Goal: Find specific page/section: Find specific page/section

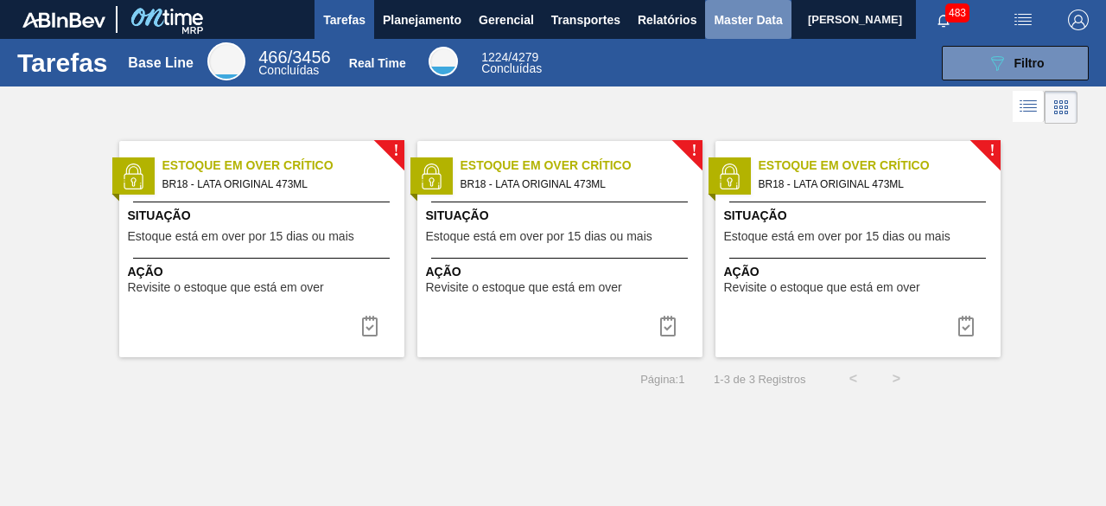
click at [727, 25] on span "Master Data" at bounding box center [748, 20] width 68 height 21
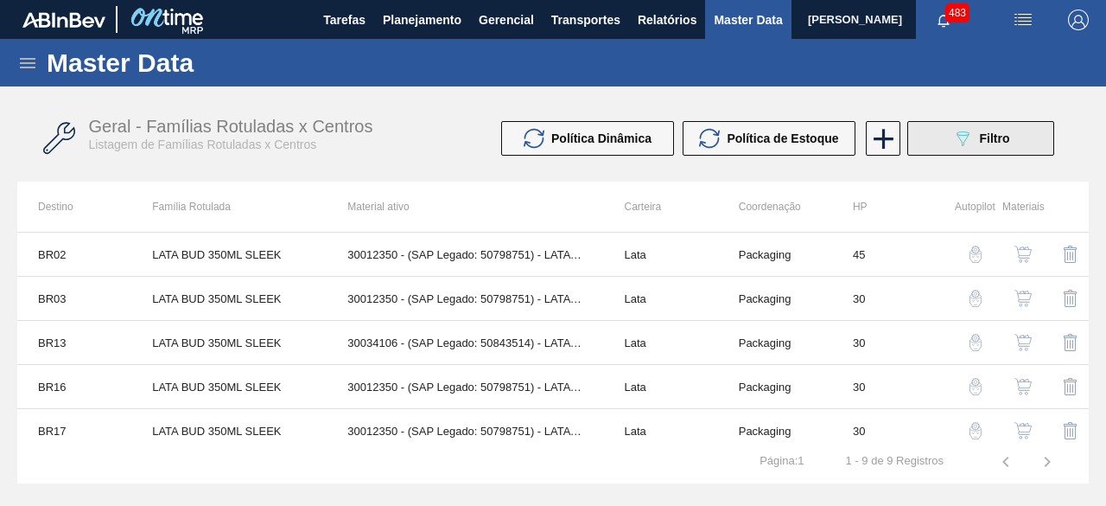
click at [972, 136] on icon "089F7B8B-B2A5-4AFE-B5C0-19BA573D28AC" at bounding box center [962, 138] width 21 height 21
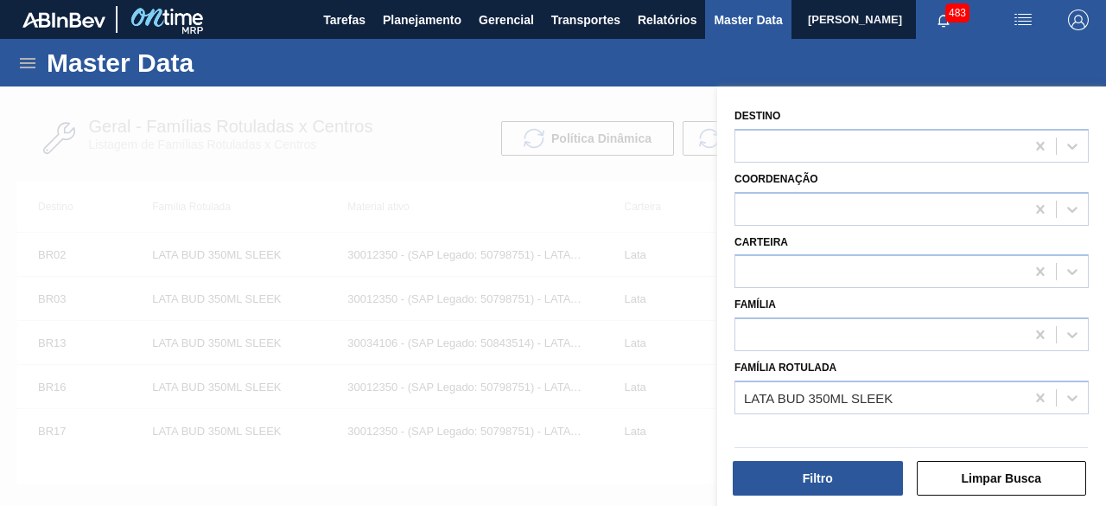
click at [591, 218] on div at bounding box center [553, 339] width 1106 height 506
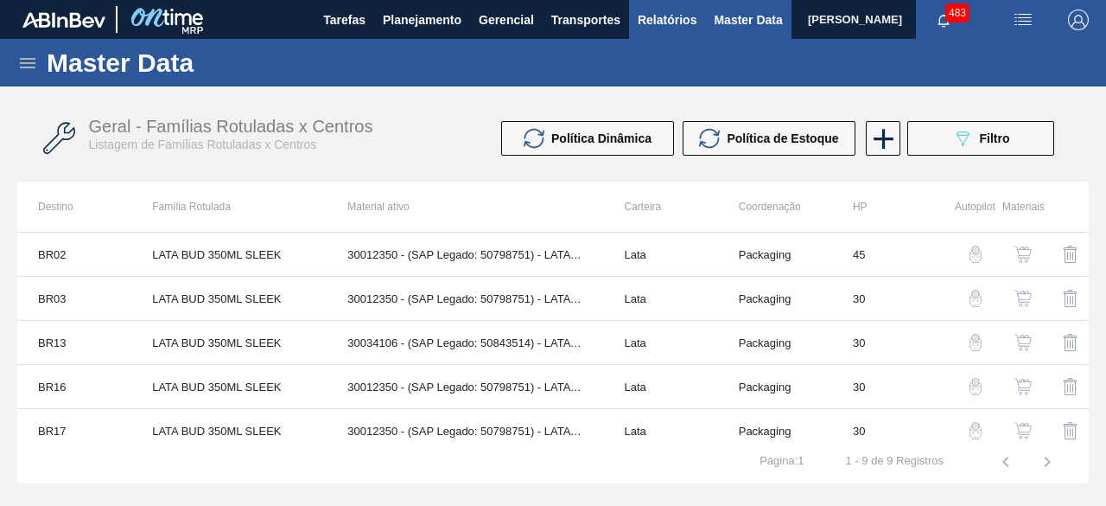
click at [671, 29] on span "Relatórios" at bounding box center [667, 20] width 59 height 21
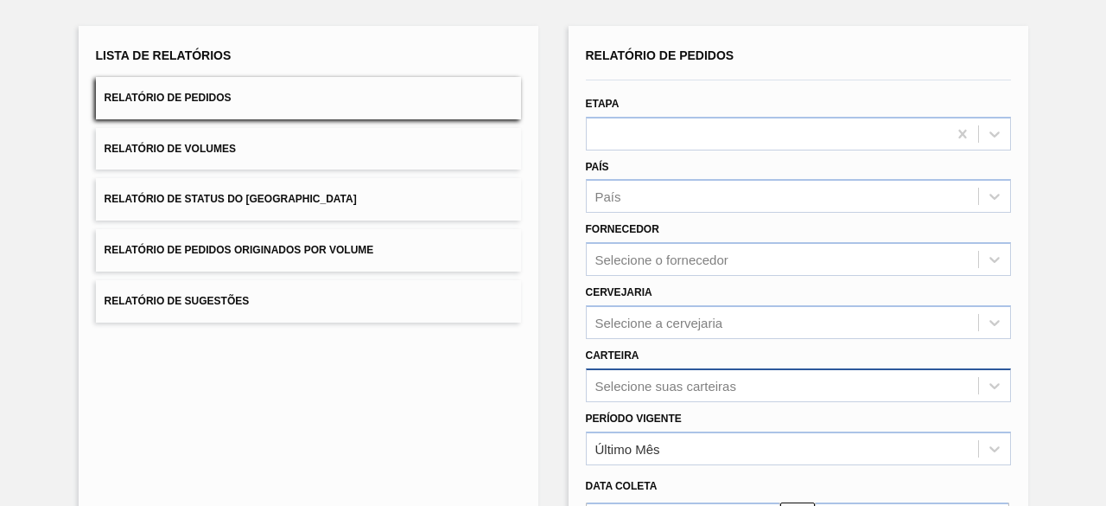
scroll to position [254, 0]
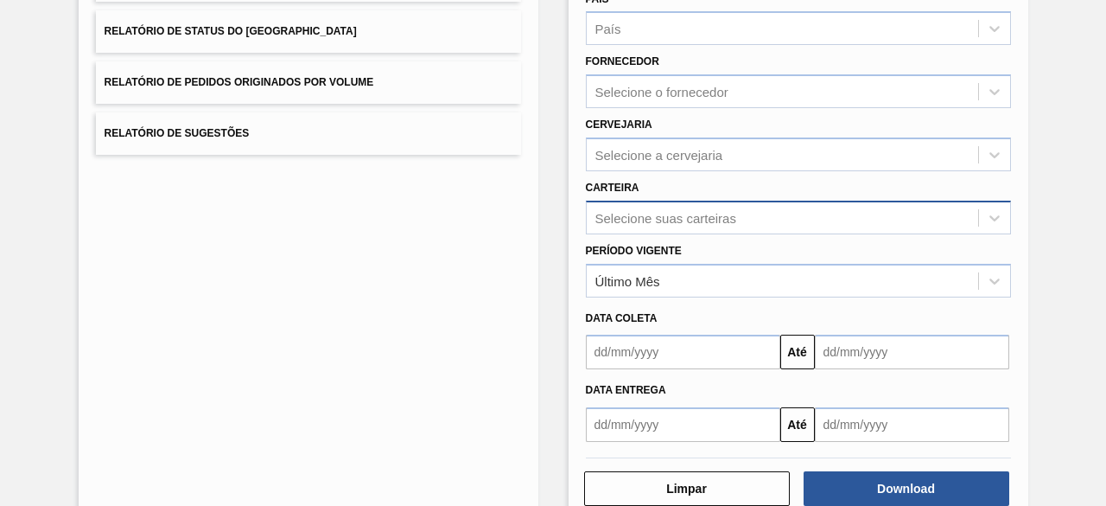
click at [797, 234] on div "Selecione suas carteiras" at bounding box center [798, 218] width 425 height 34
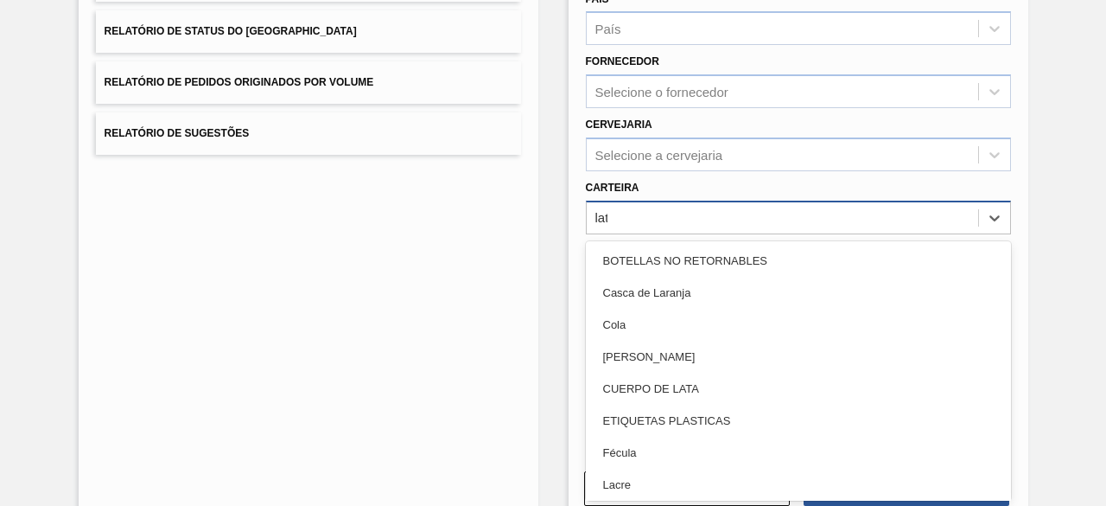
type input "lata"
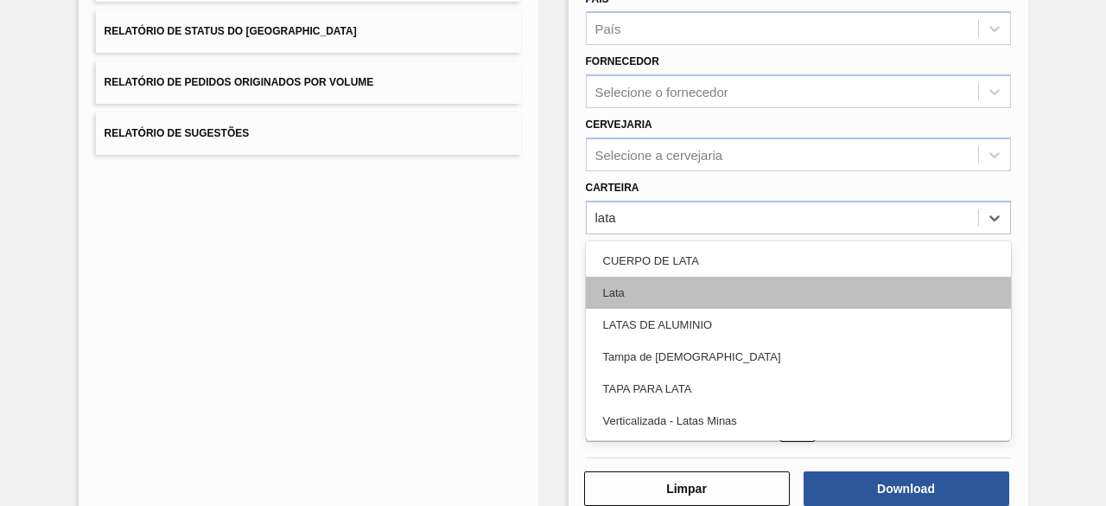
click at [800, 303] on div "Lata" at bounding box center [798, 293] width 425 height 32
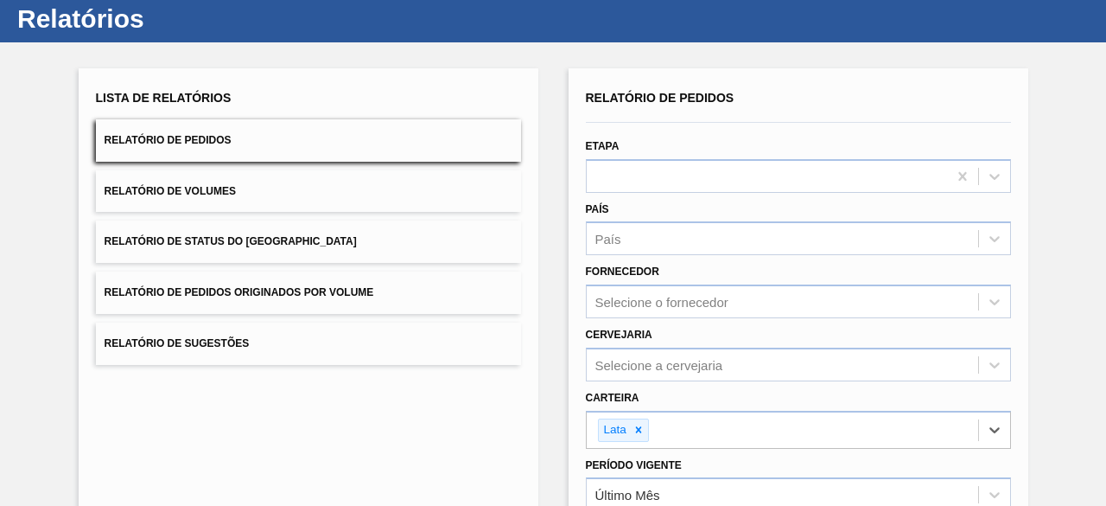
scroll to position [0, 0]
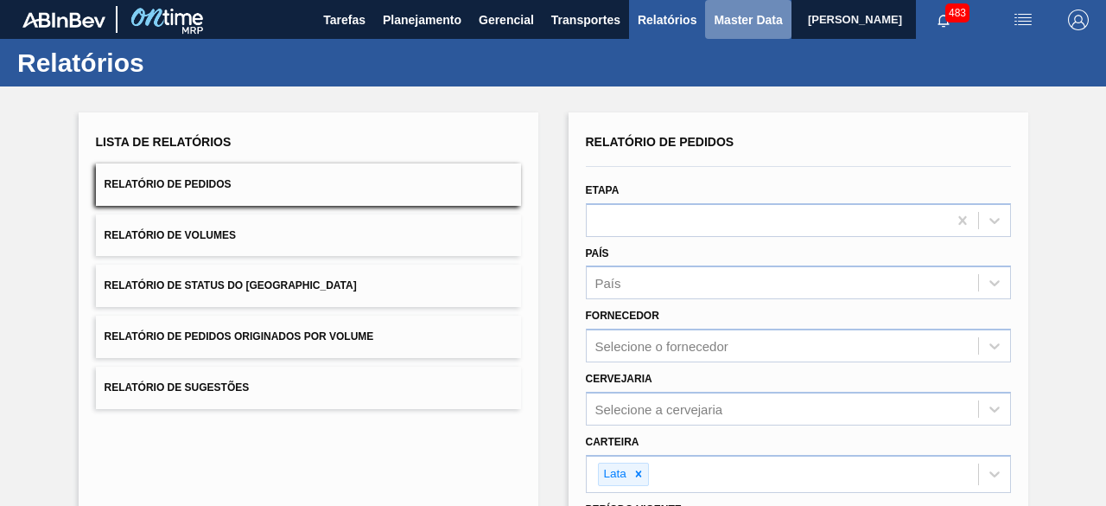
click at [719, 25] on span "Master Data" at bounding box center [748, 20] width 68 height 21
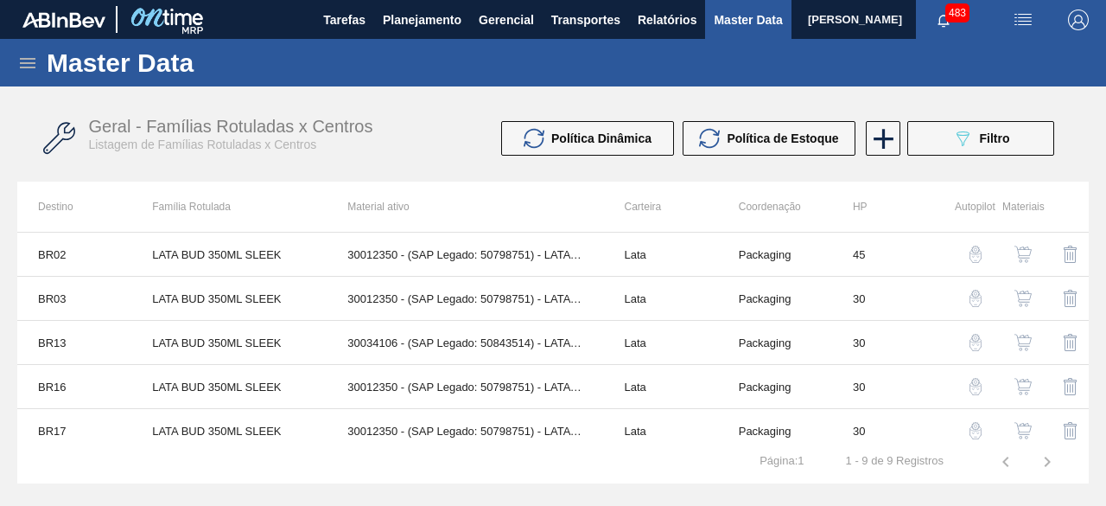
click at [17, 67] on icon at bounding box center [27, 63] width 21 height 21
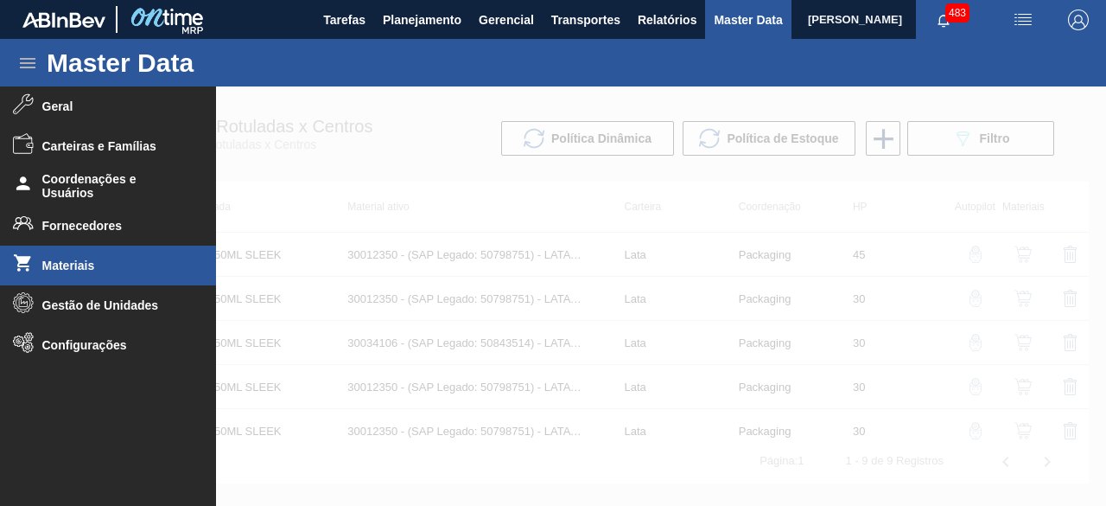
click at [77, 265] on span "Materiais" at bounding box center [113, 265] width 143 height 14
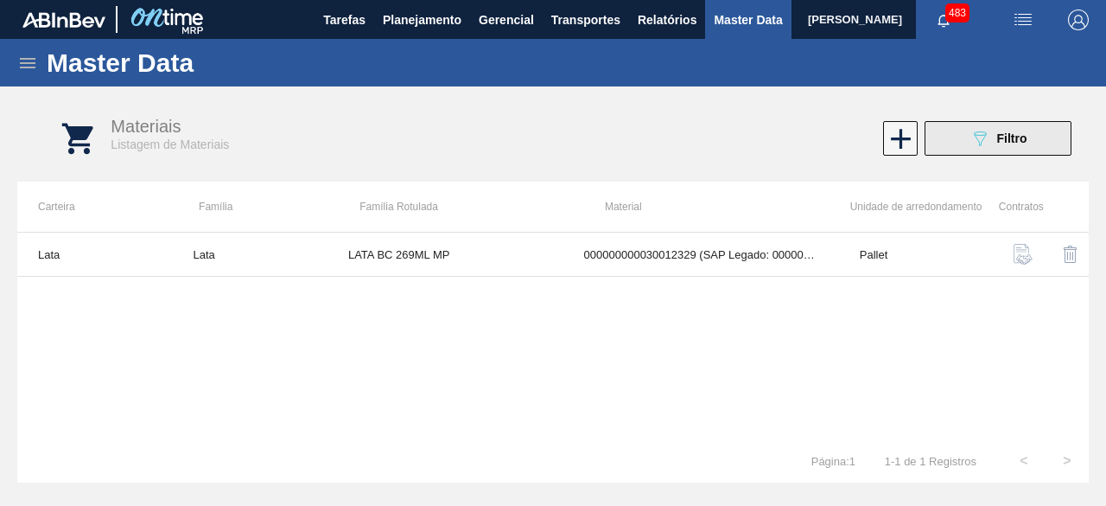
click at [973, 153] on button "089F7B8B-B2A5-4AFE-B5C0-19BA573D28AC Filtro" at bounding box center [998, 138] width 147 height 35
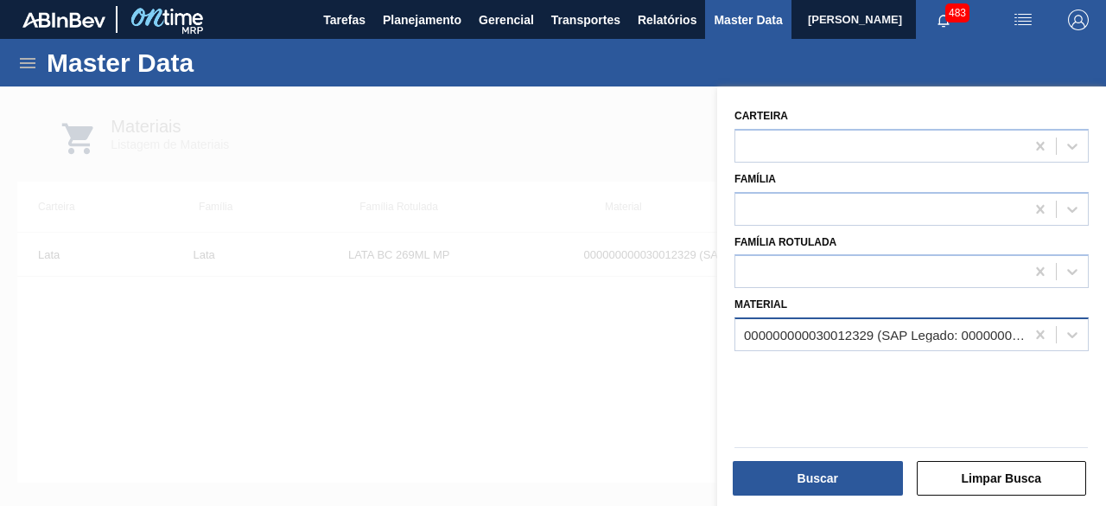
click at [906, 332] on div "000000000030012329 (SAP Legado: 000000000050798616) - LATA AL. 269ML BC MP 429" at bounding box center [885, 335] width 283 height 15
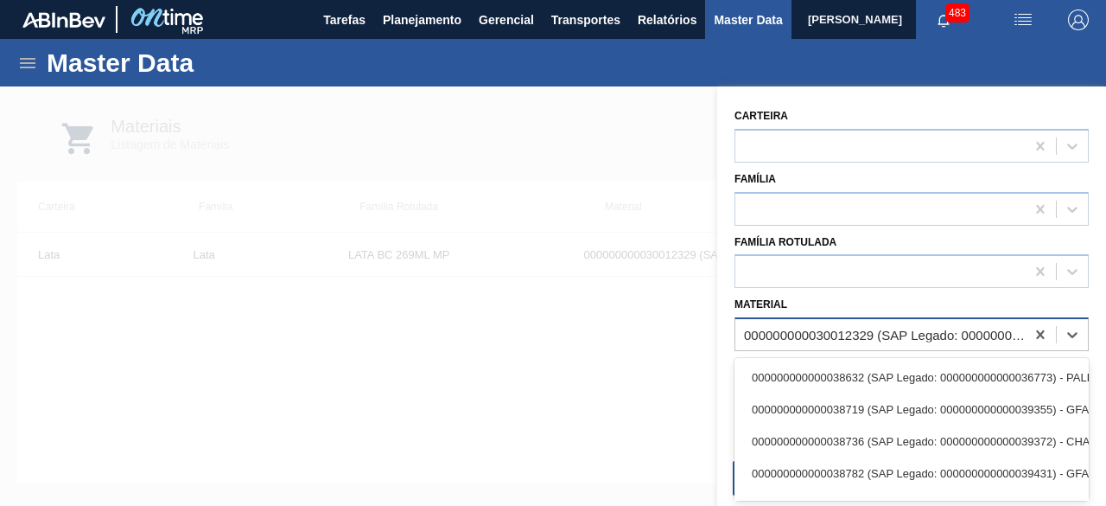
paste input "30017996"
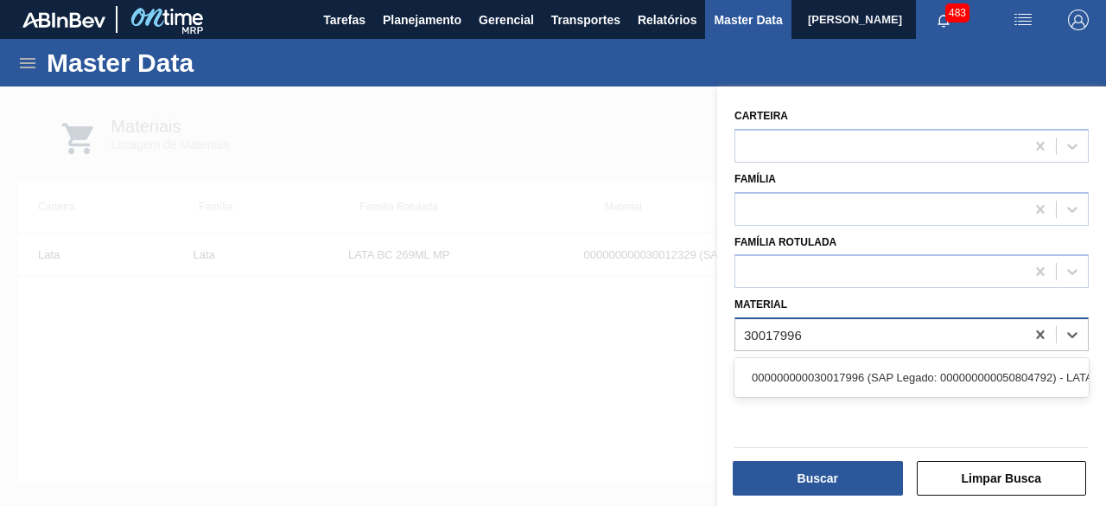
type input "30017996"
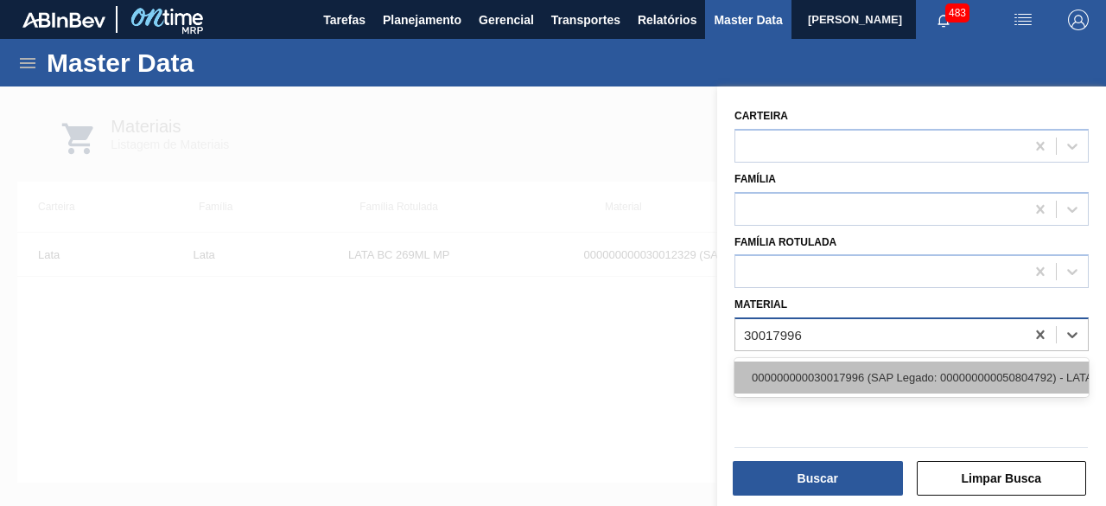
click at [894, 386] on div "000000000030017996 (SAP Legado: 000000000050804792) - LATA AL 350ML BC DM SLK 4…" at bounding box center [912, 377] width 354 height 32
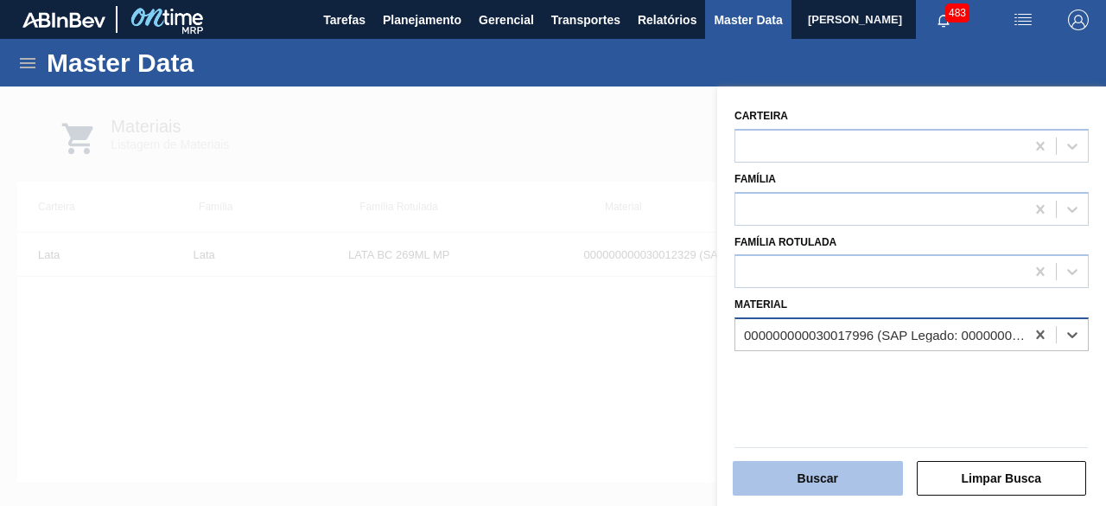
click at [850, 475] on button "Buscar" at bounding box center [818, 478] width 170 height 35
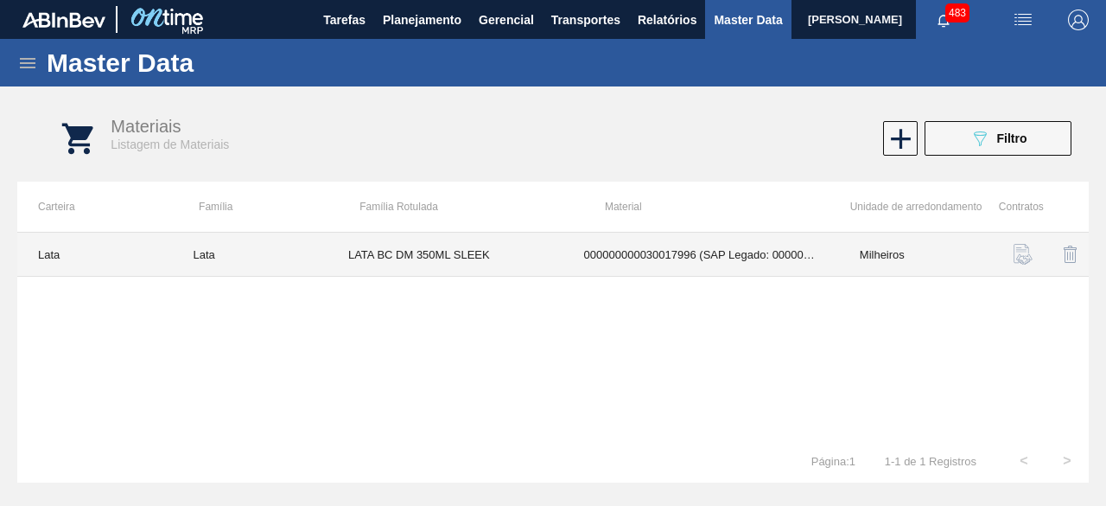
click at [520, 260] on td "LATA BC DM 350ML SLEEK" at bounding box center [446, 254] width 236 height 44
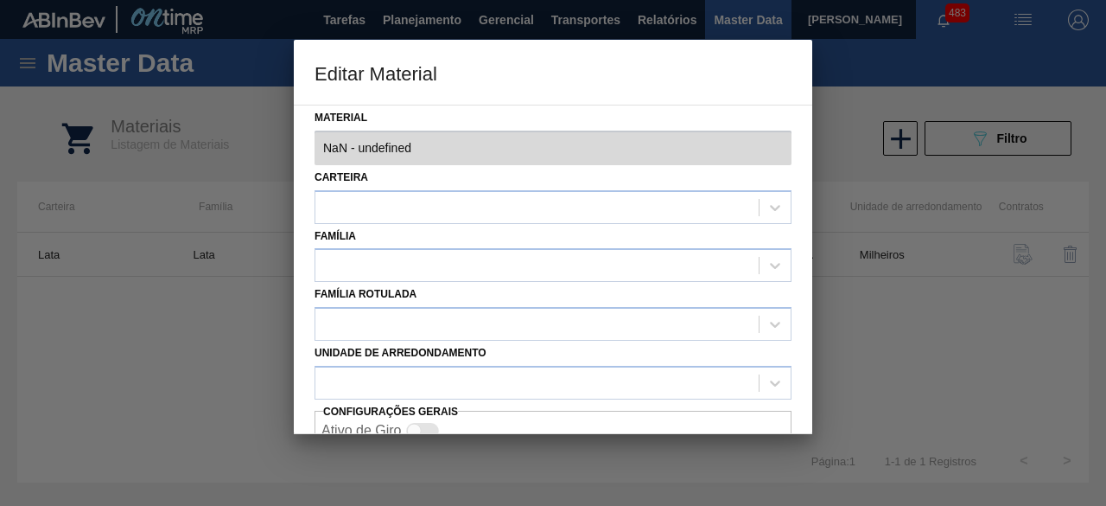
type input "30017996 - 000000000030017996 (SAP Legado: 000000000050804792) - LATA AL 350ML …"
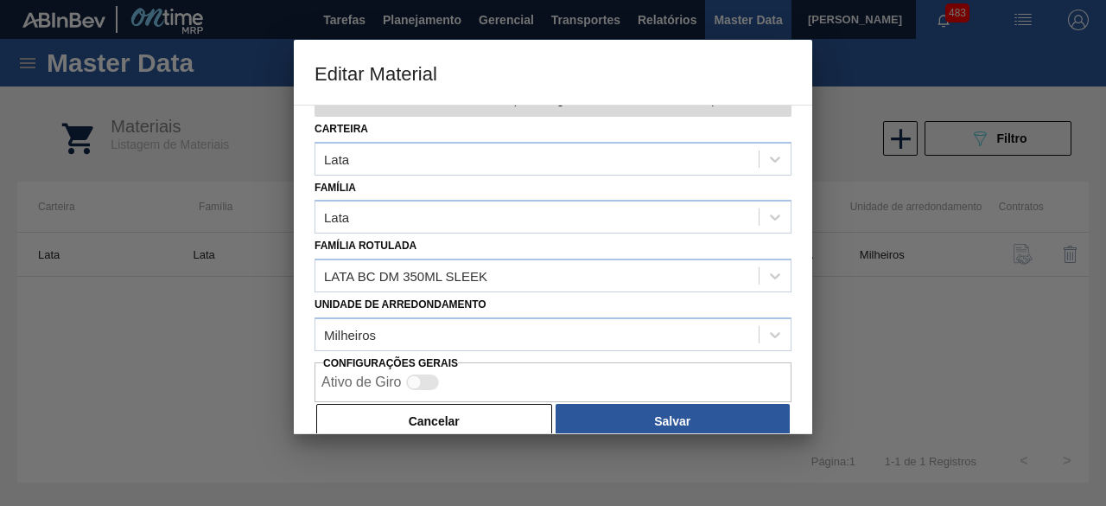
scroll to position [73, 0]
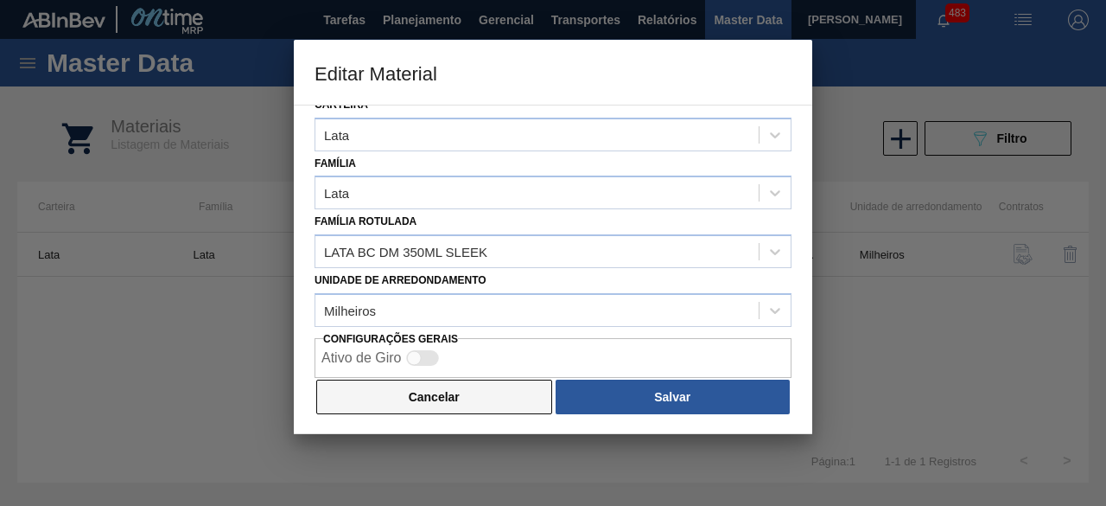
click at [491, 392] on button "Cancelar" at bounding box center [434, 396] width 236 height 35
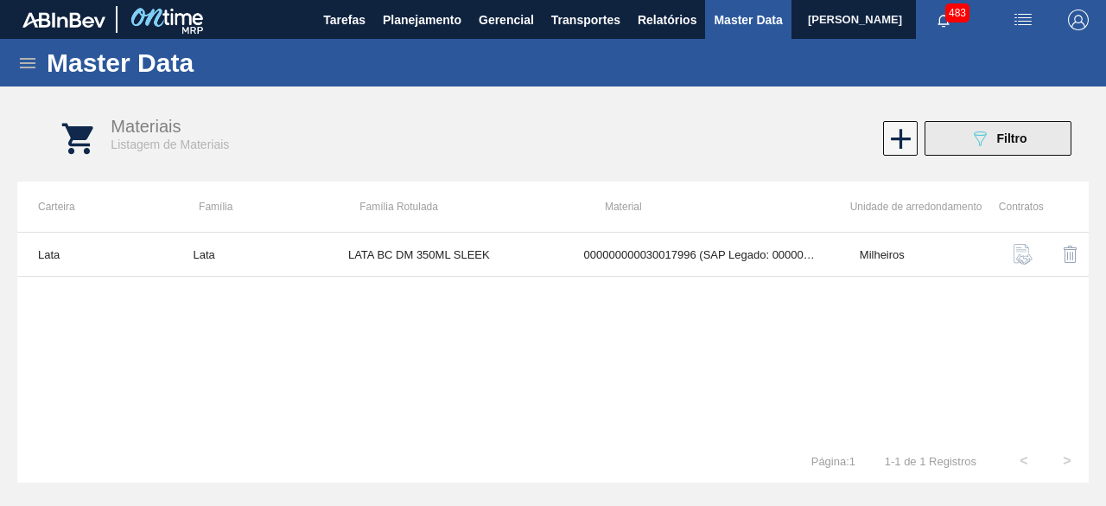
click at [982, 143] on icon "089F7B8B-B2A5-4AFE-B5C0-19BA573D28AC" at bounding box center [980, 138] width 21 height 21
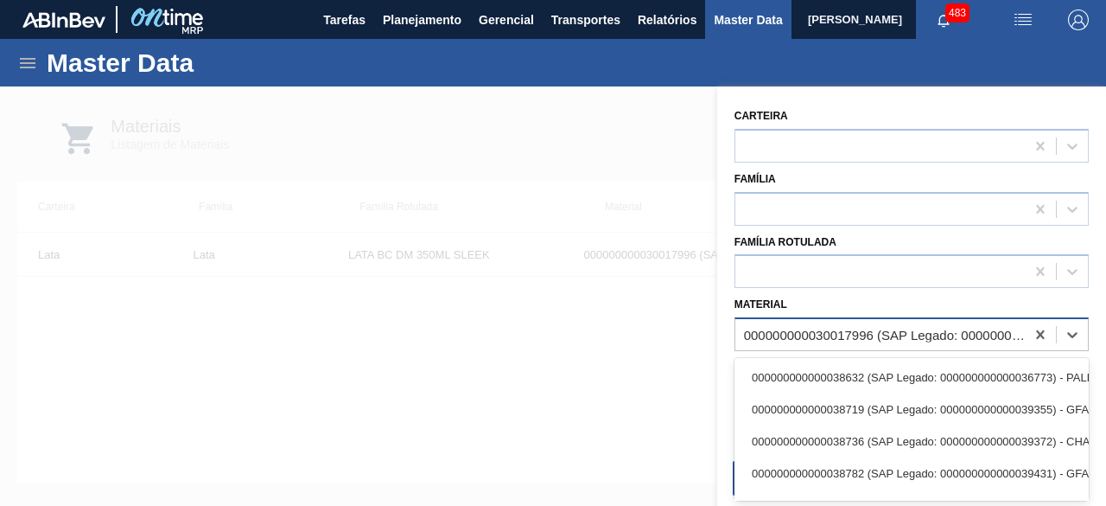
click at [892, 334] on div "000000000030017996 (SAP Legado: 000000000050804792) - LATA AL 350ML BC DM SLK 4…" at bounding box center [885, 335] width 283 height 15
paste input "30012329"
type input "30012329"
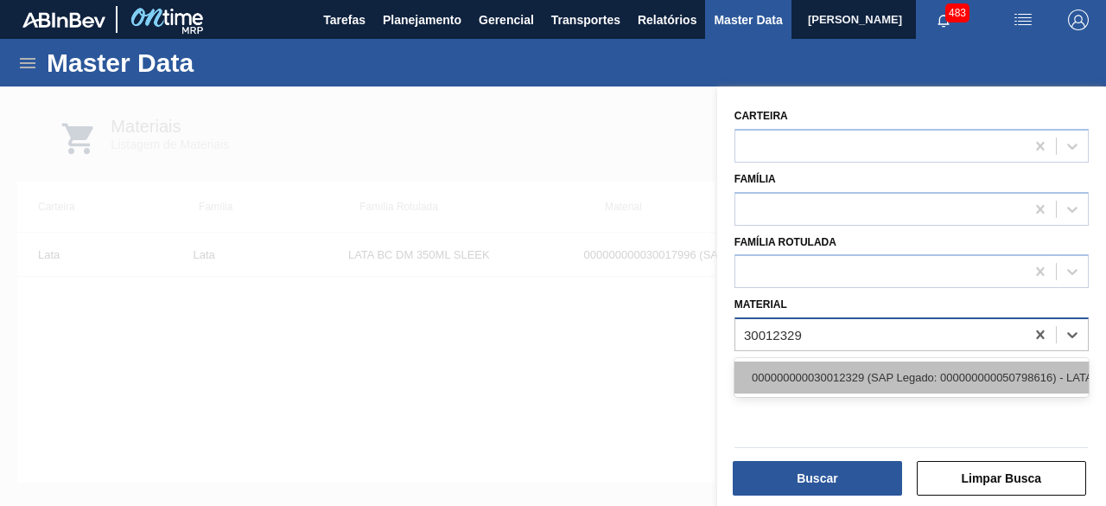
click at [850, 367] on div "000000000030012329 (SAP Legado: 000000000050798616) - LATA AL. 269ML BC MP 429" at bounding box center [912, 377] width 354 height 32
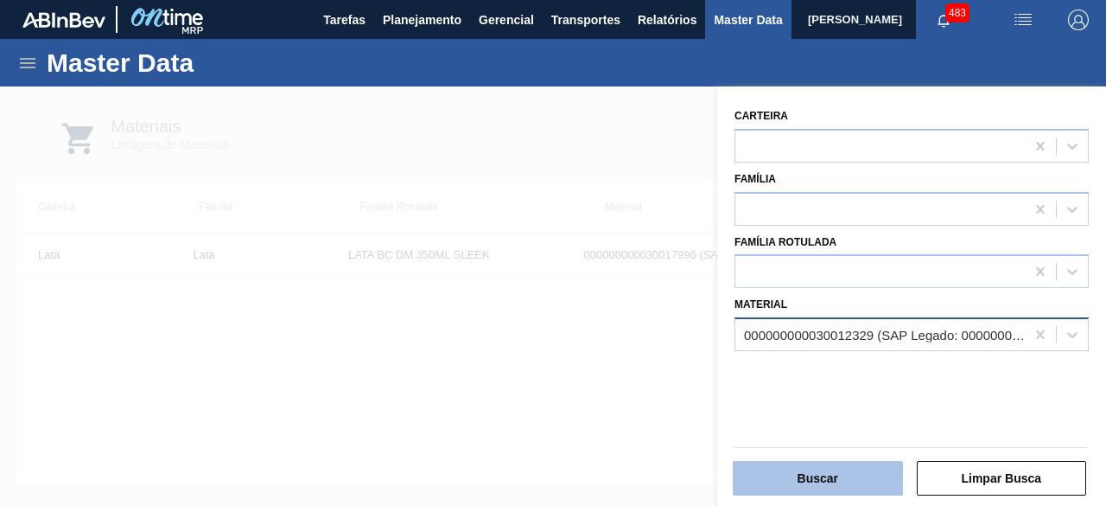
click at [842, 476] on button "Buscar" at bounding box center [818, 478] width 170 height 35
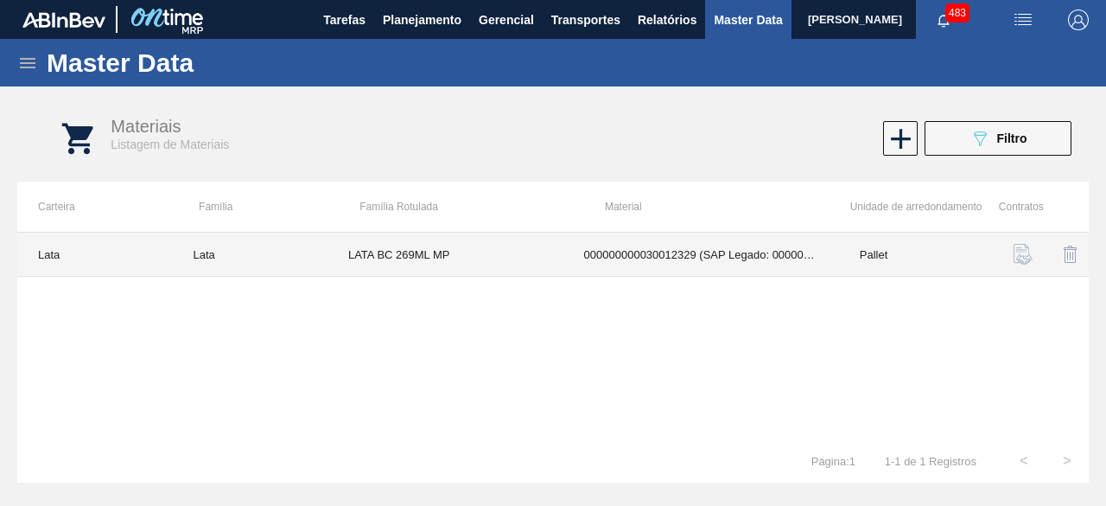
click at [584, 232] on td "000000000030012329 (SAP Legado: 000000000050798616) - LATA AL. 269ML BC MP 429" at bounding box center [702, 254] width 276 height 44
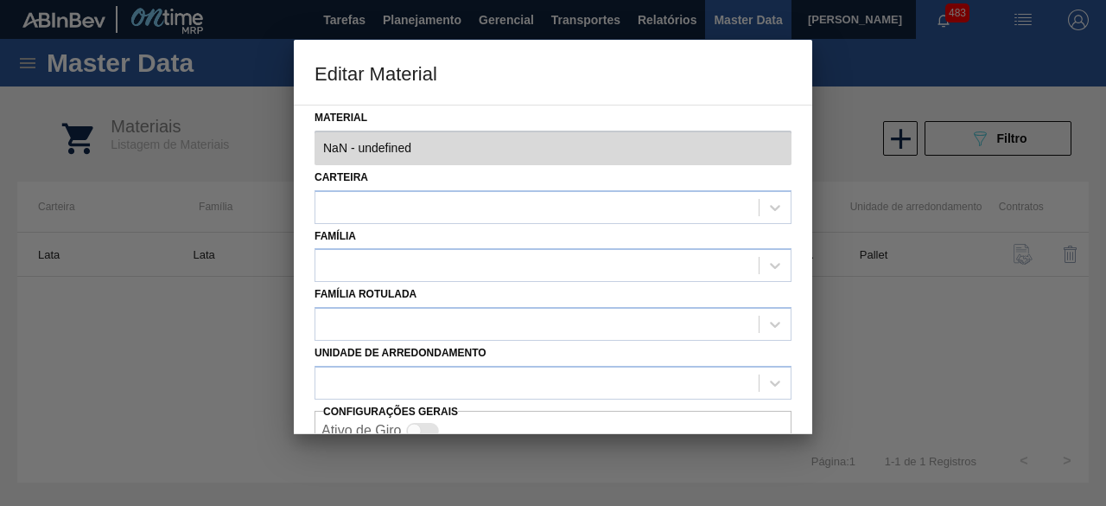
type input "30012329 - 000000000030012329 (SAP Legado: 000000000050798616) - LATA AL. 269ML…"
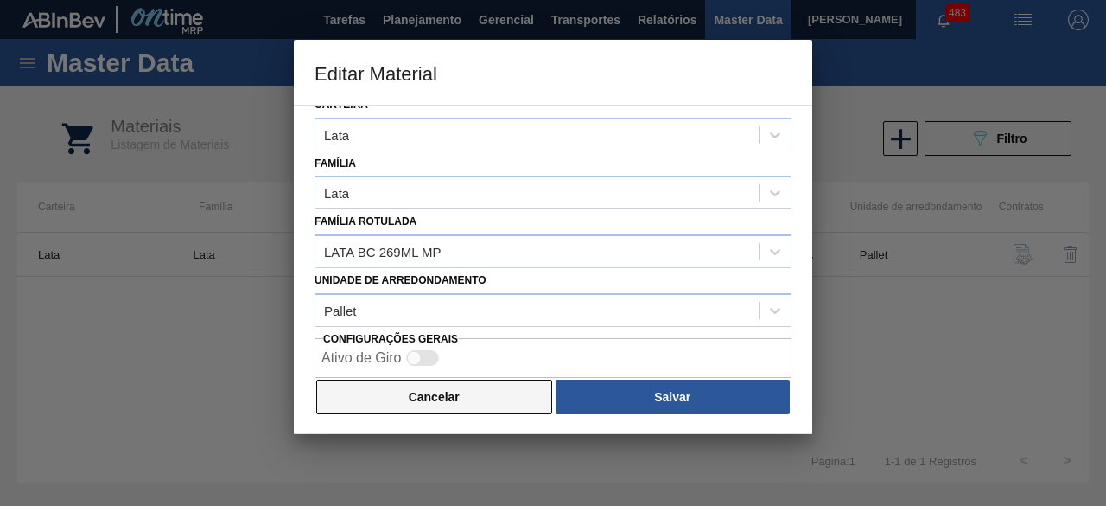
click at [481, 402] on button "Cancelar" at bounding box center [434, 396] width 236 height 35
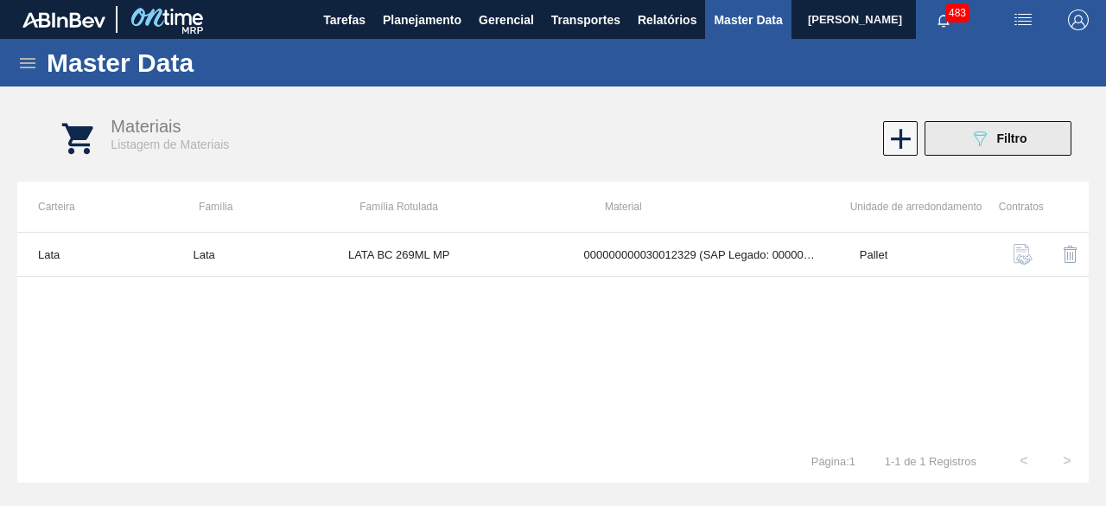
click at [952, 153] on button "089F7B8B-B2A5-4AFE-B5C0-19BA573D28AC Filtro" at bounding box center [998, 138] width 147 height 35
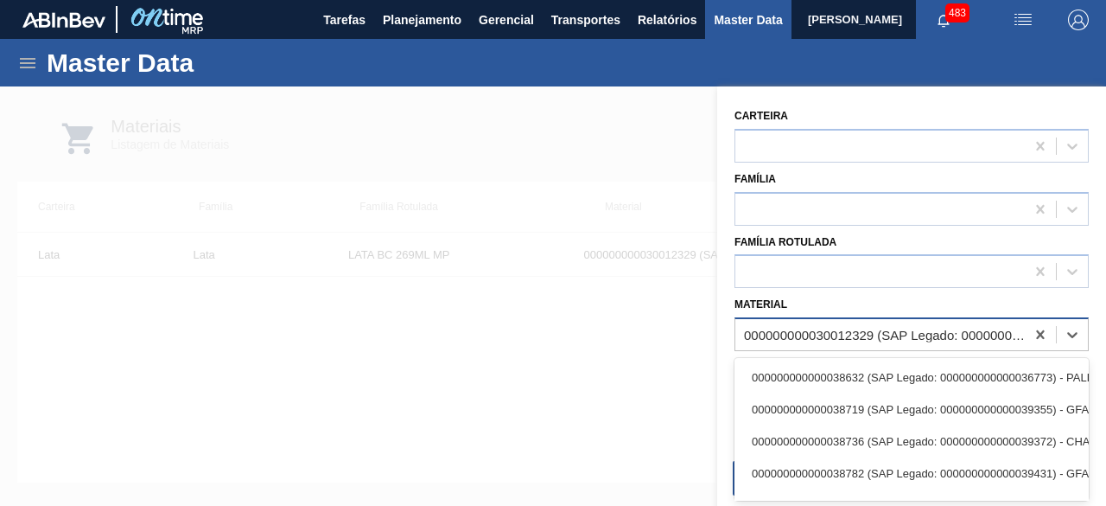
click at [810, 323] on div "000000000030012329 (SAP Legado: 000000000050798616) - LATA AL. 269ML BC MP 429" at bounding box center [881, 334] width 290 height 25
paste input "30012350"
type input "30012350"
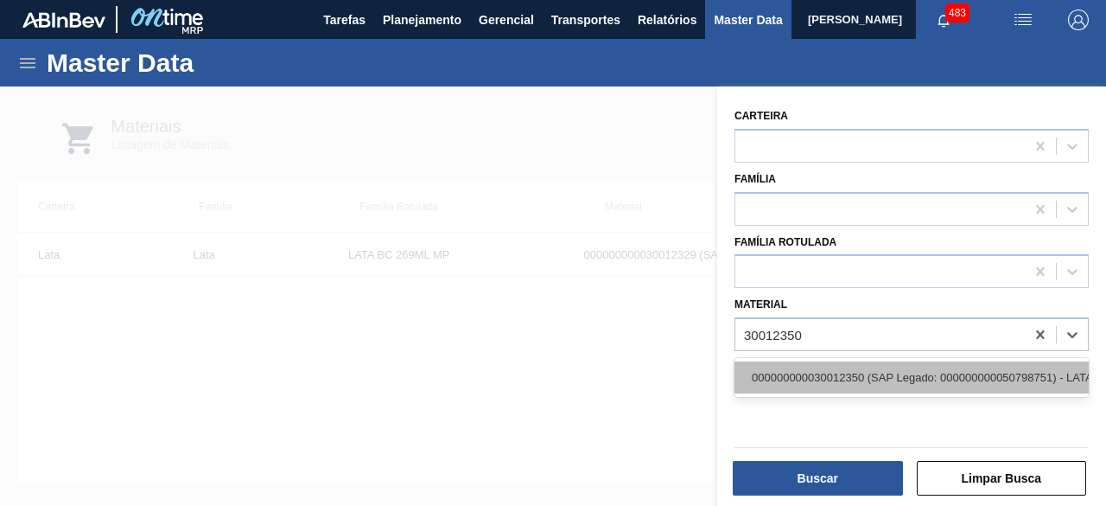
click at [826, 385] on div "000000000030012350 (SAP Legado: 000000000050798751) - LATA AL. 350ML BUD SLK 429" at bounding box center [912, 377] width 354 height 32
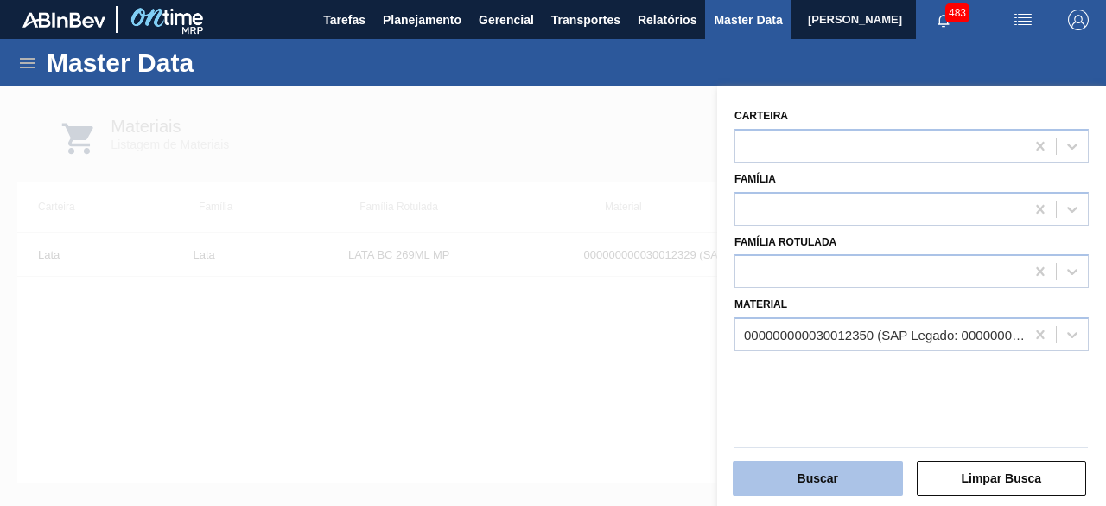
click at [809, 480] on button "Buscar" at bounding box center [818, 478] width 170 height 35
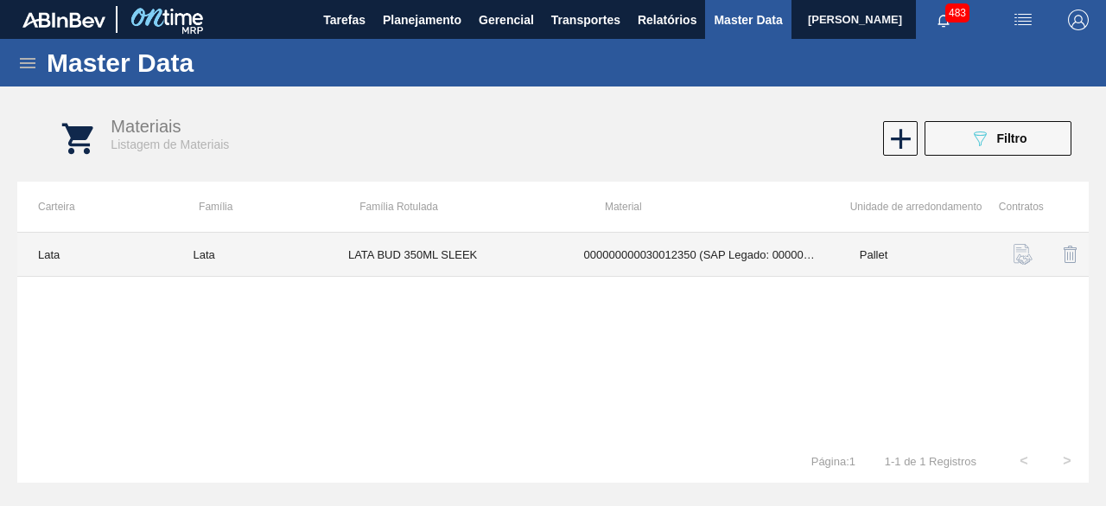
click at [700, 252] on td "000000000030012350 (SAP Legado: 000000000050798751) - LATA AL. 350ML BUD SLK 429" at bounding box center [702, 254] width 276 height 44
